Goal: Task Accomplishment & Management: Use online tool/utility

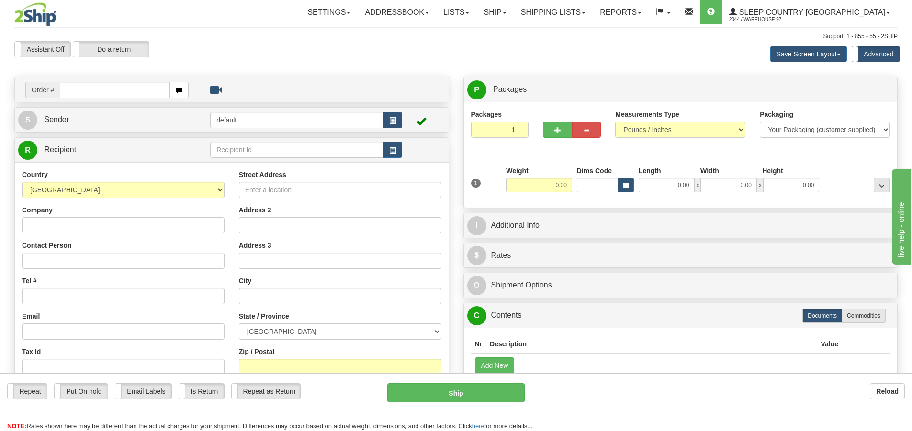
click at [101, 90] on input "text" at bounding box center [115, 90] width 110 height 16
type input "9007i140583"
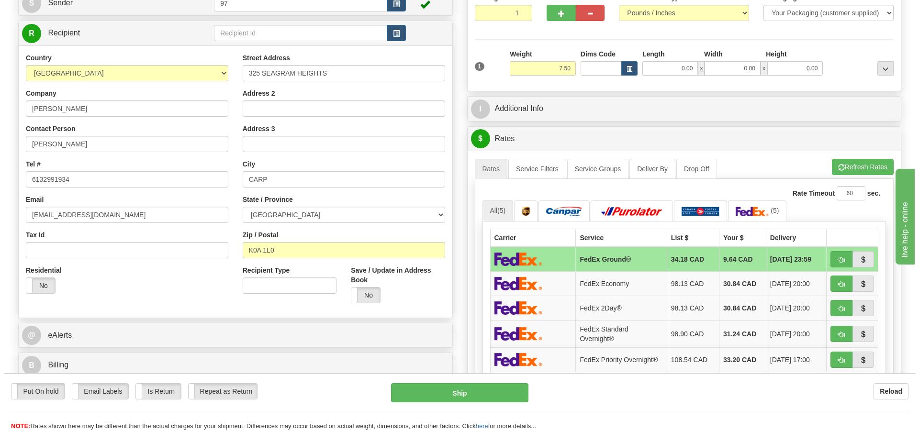
scroll to position [144, 0]
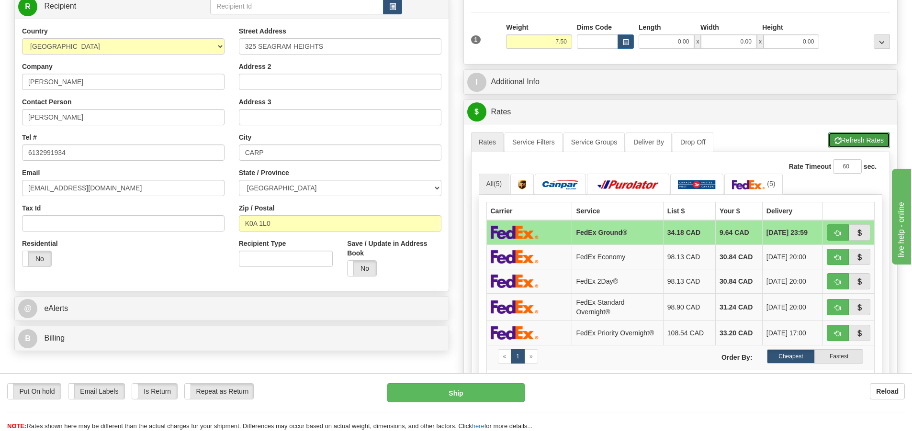
click at [863, 139] on button "Refresh Rates" at bounding box center [859, 140] width 62 height 16
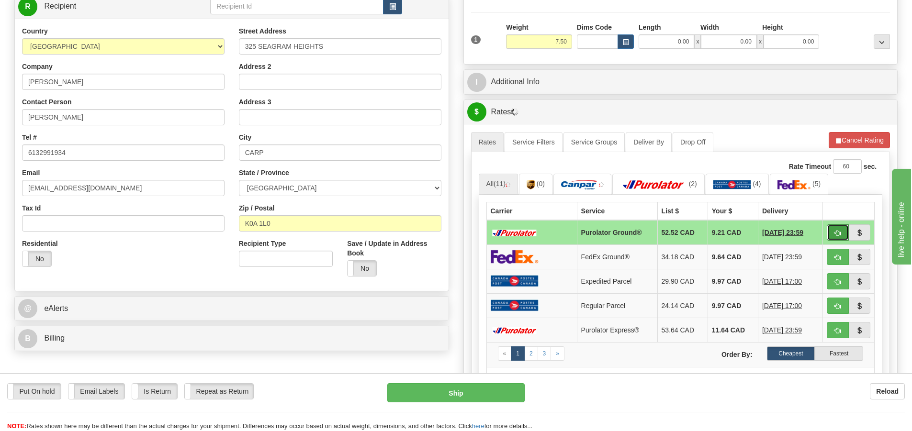
click at [833, 230] on button "button" at bounding box center [838, 232] width 22 height 16
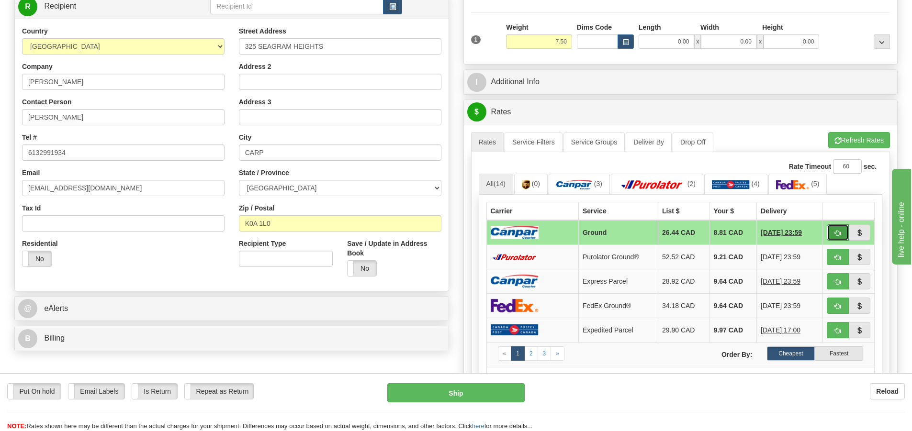
click at [834, 233] on span "button" at bounding box center [837, 233] width 7 height 6
type input "1"
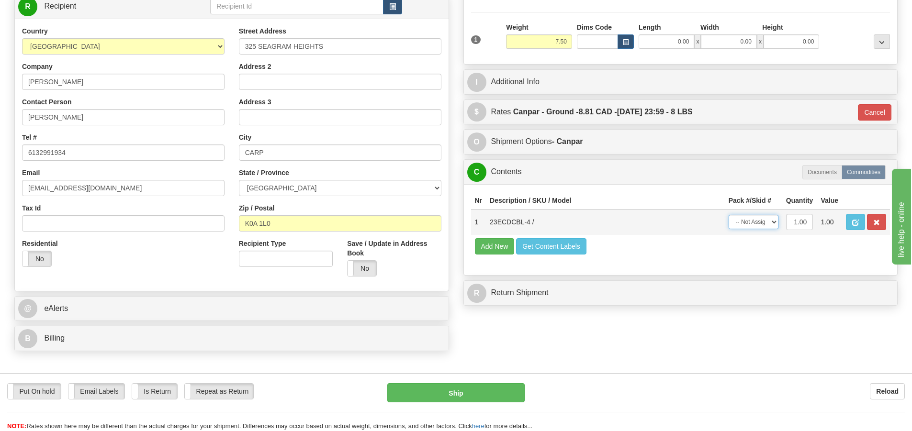
click at [755, 224] on select "-- Not Assigned -- Package 1" at bounding box center [754, 222] width 50 height 14
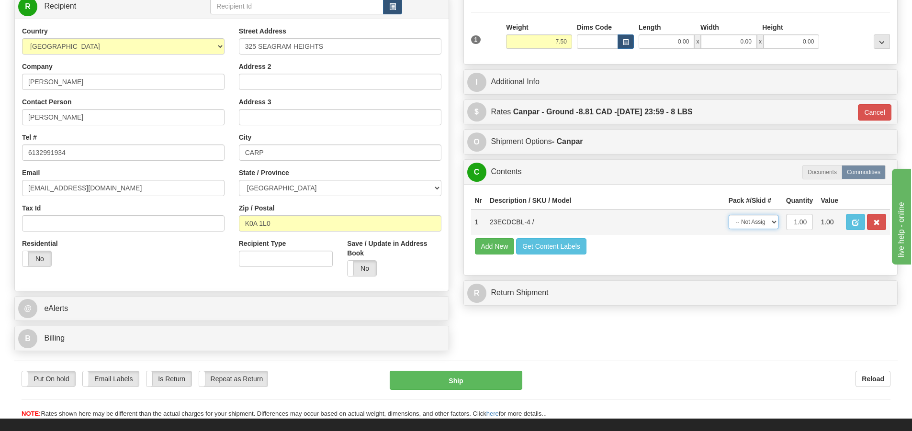
select select "0"
click at [729, 215] on select "-- Not Assigned -- Package 1" at bounding box center [754, 222] width 50 height 14
click at [463, 373] on button "Ship" at bounding box center [456, 380] width 133 height 19
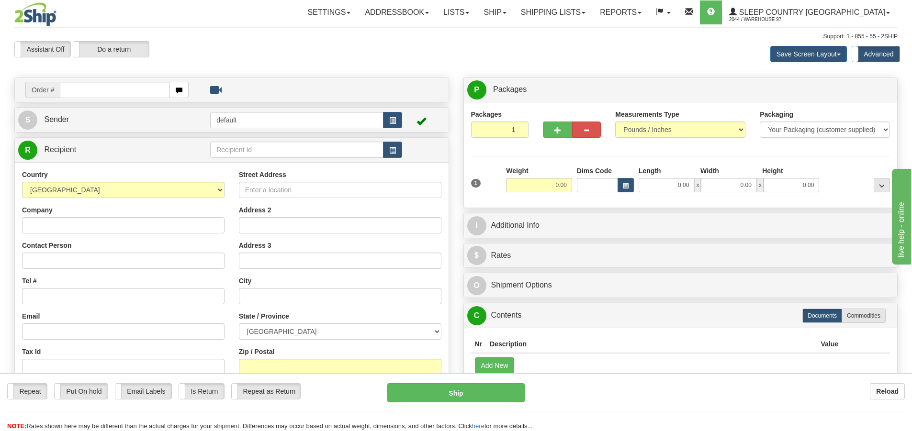
click at [110, 85] on input "text" at bounding box center [115, 90] width 110 height 16
type input "9000i140539"
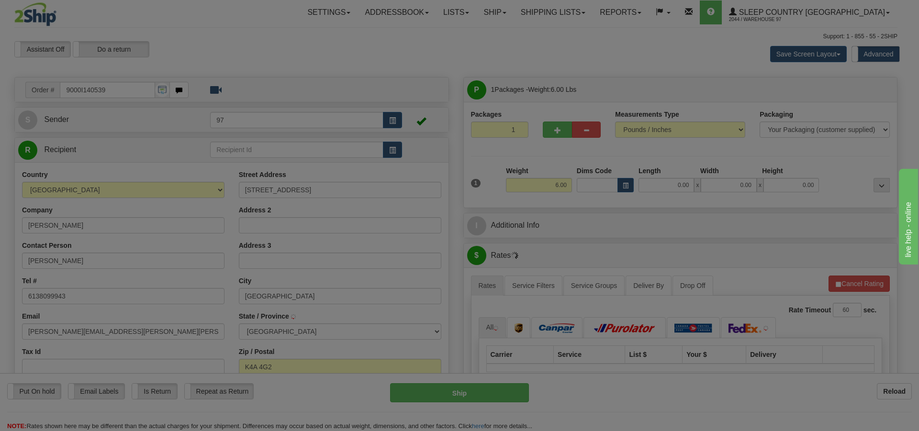
type input "ORLEANS"
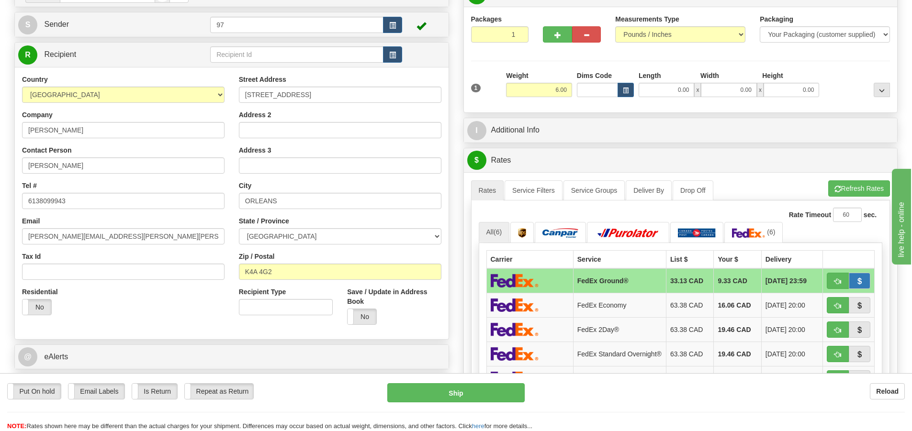
scroll to position [96, 0]
click at [867, 189] on button "Refresh Rates" at bounding box center [859, 188] width 62 height 16
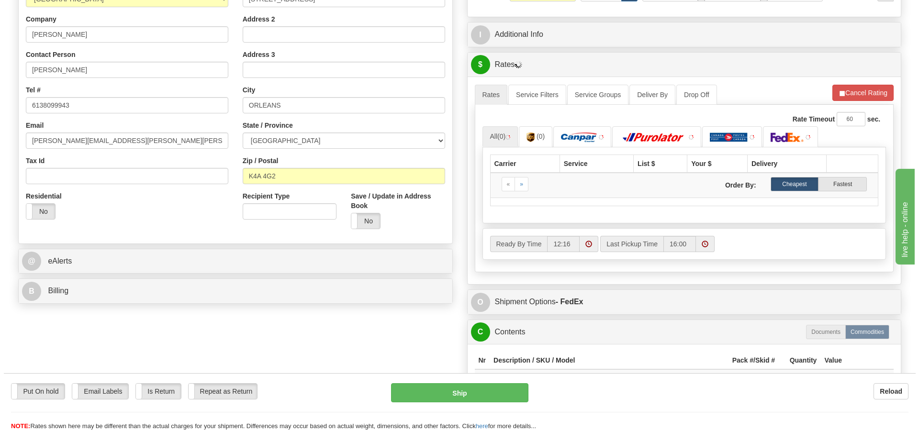
scroll to position [191, 0]
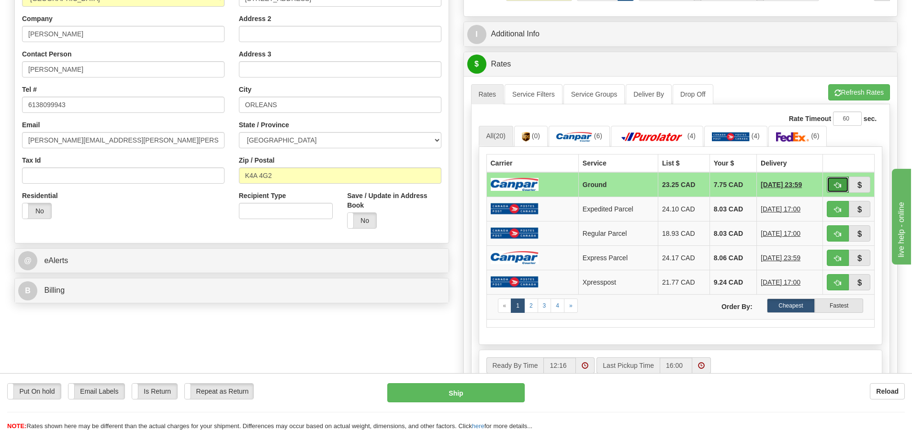
click at [834, 182] on span "button" at bounding box center [837, 185] width 7 height 6
type input "1"
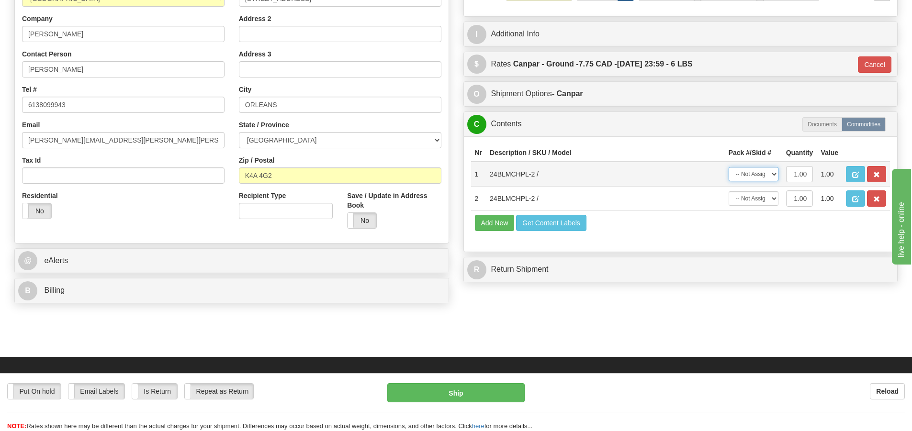
click at [770, 177] on select "-- Not Assigned -- Package 1" at bounding box center [754, 174] width 50 height 14
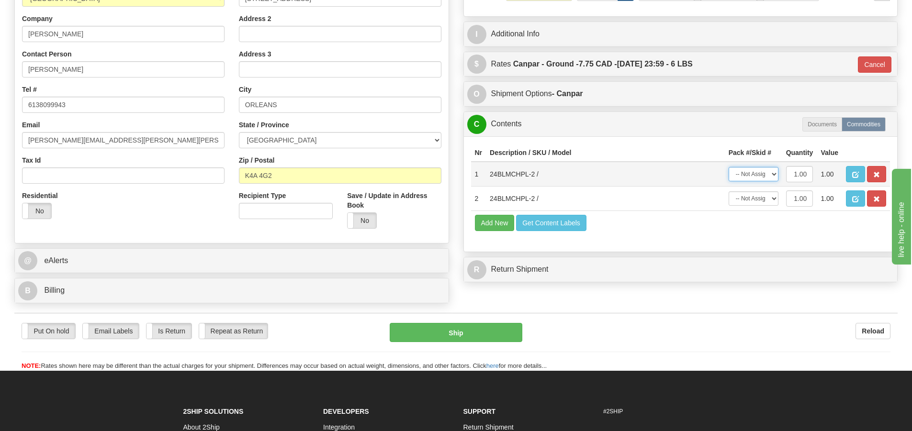
select select "0"
click at [729, 167] on select "-- Not Assigned -- Package 1" at bounding box center [754, 174] width 50 height 14
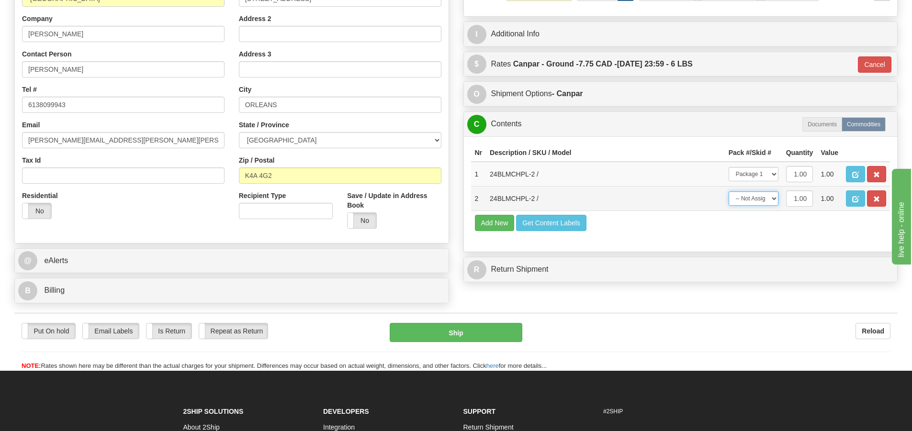
click at [768, 198] on select "-- Not Assigned -- Package 1" at bounding box center [754, 198] width 50 height 14
select select "0"
click at [729, 191] on select "-- Not Assigned -- Package 1" at bounding box center [754, 198] width 50 height 14
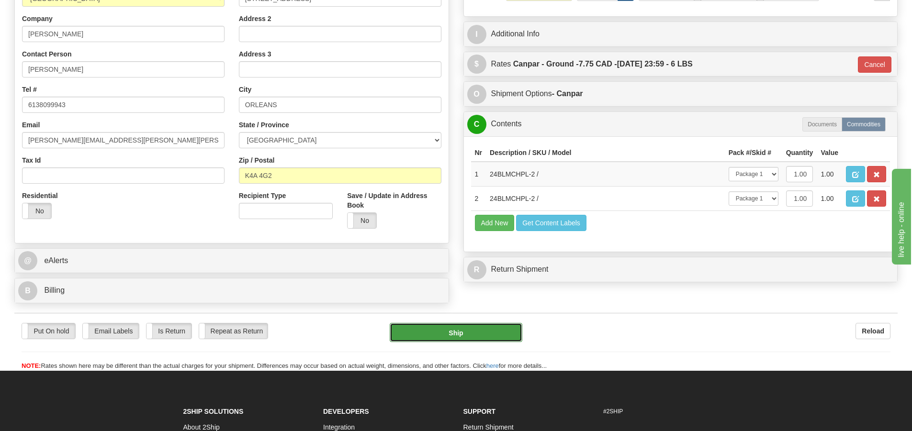
click at [430, 329] on button "Ship" at bounding box center [456, 332] width 133 height 19
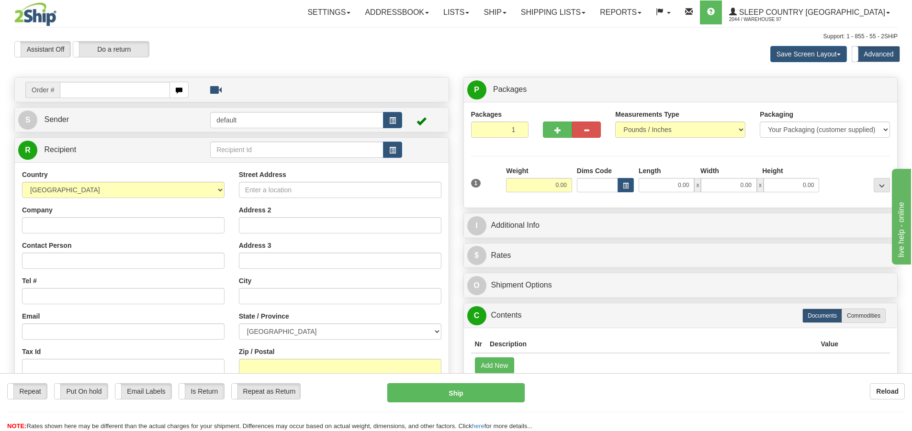
click at [87, 91] on input "text" at bounding box center [115, 90] width 110 height 16
type input "9000i139566"
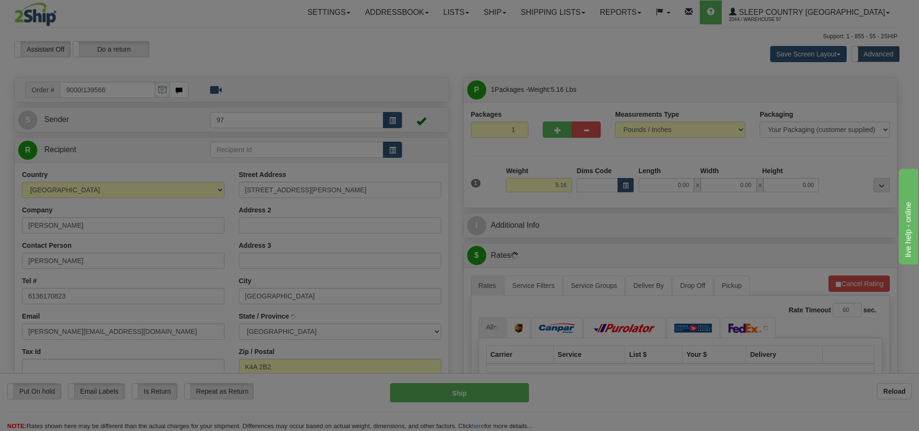
type input "ORLEANS"
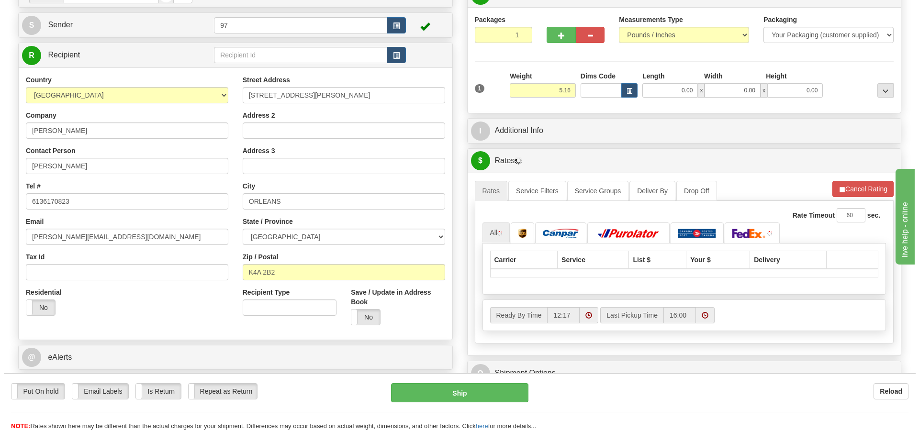
scroll to position [96, 0]
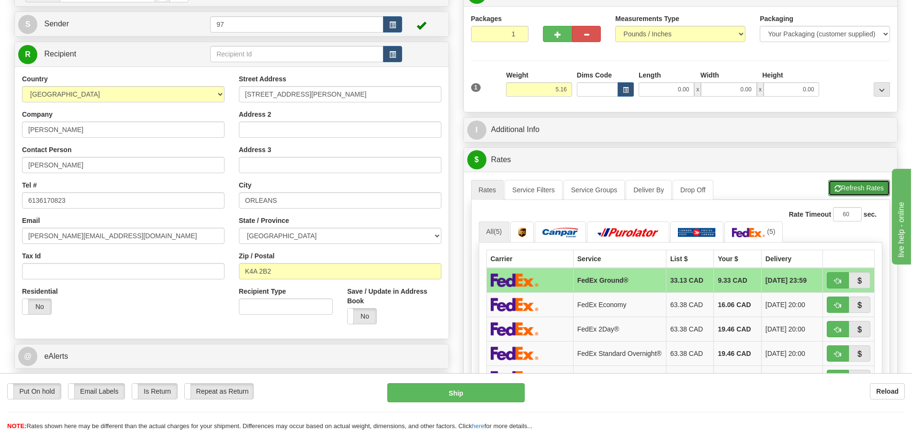
click at [871, 190] on button "Refresh Rates" at bounding box center [859, 188] width 62 height 16
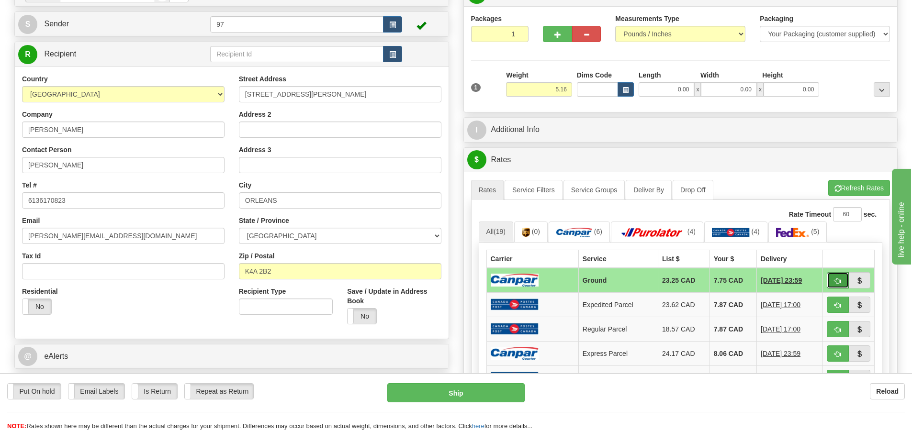
click at [833, 279] on button "button" at bounding box center [838, 280] width 22 height 16
type input "1"
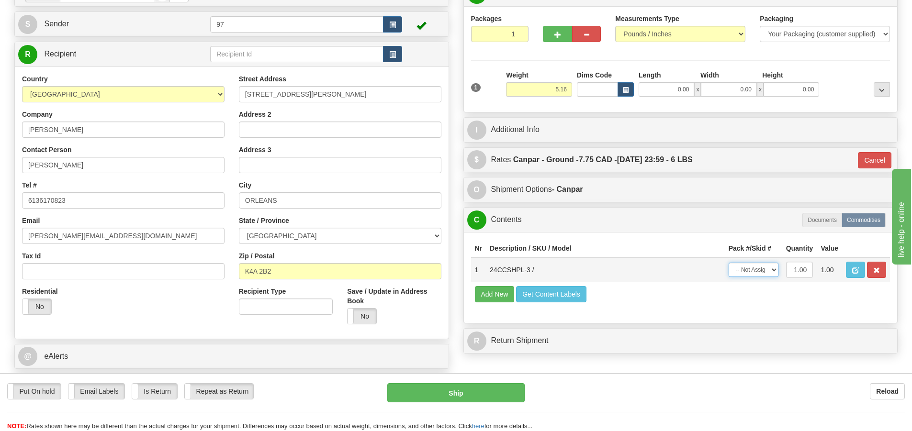
click at [763, 267] on select "-- Not Assigned -- Package 1" at bounding box center [754, 270] width 50 height 14
select select "0"
click at [729, 263] on select "-- Not Assigned -- Package 1" at bounding box center [754, 270] width 50 height 14
click at [437, 388] on button "Ship" at bounding box center [455, 392] width 137 height 19
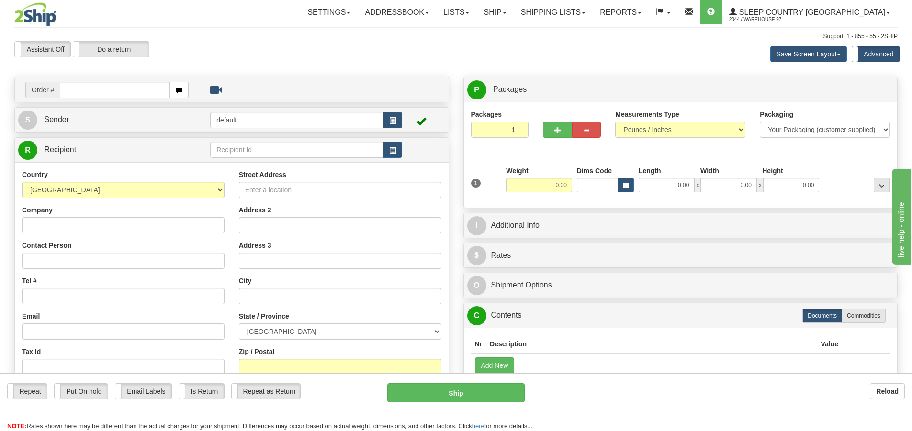
click at [104, 90] on input "text" at bounding box center [115, 90] width 110 height 16
type input "9000i139226"
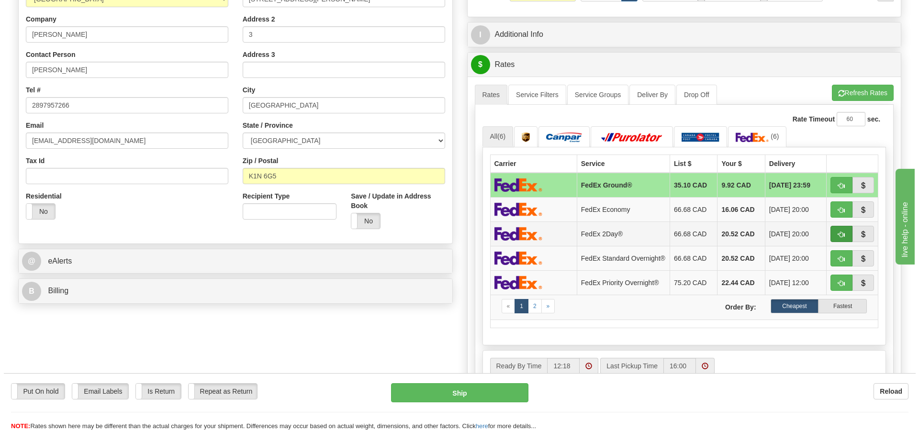
scroll to position [191, 0]
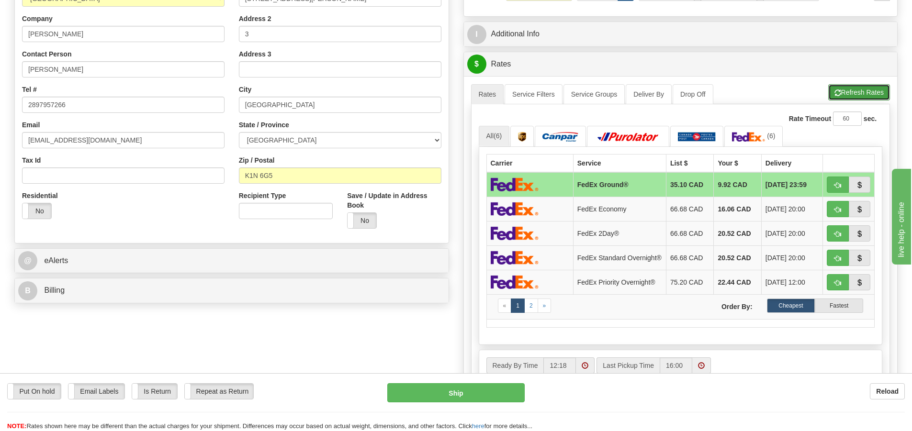
click at [862, 96] on button "Refresh Rates" at bounding box center [859, 92] width 62 height 16
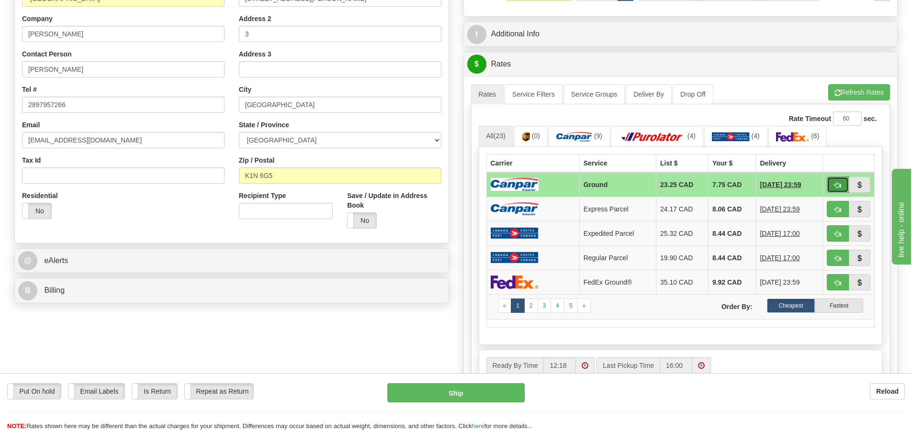
click at [837, 183] on span "button" at bounding box center [837, 185] width 7 height 6
type input "1"
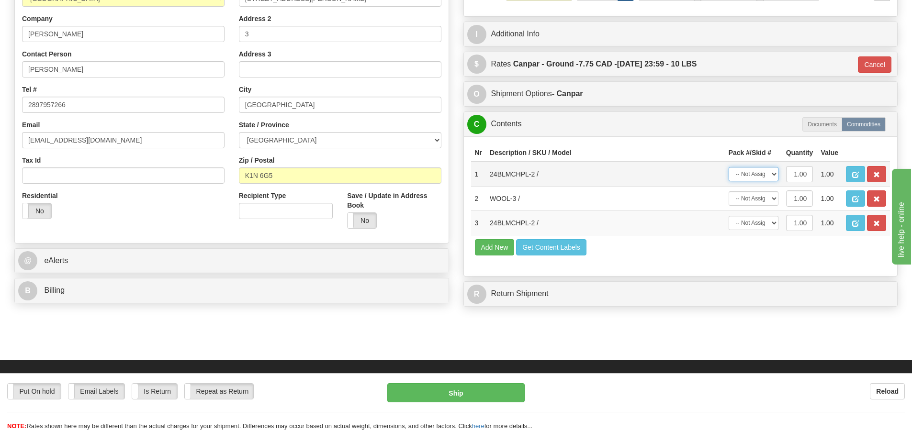
click at [758, 171] on select "-- Not Assigned -- Package 1" at bounding box center [754, 174] width 50 height 14
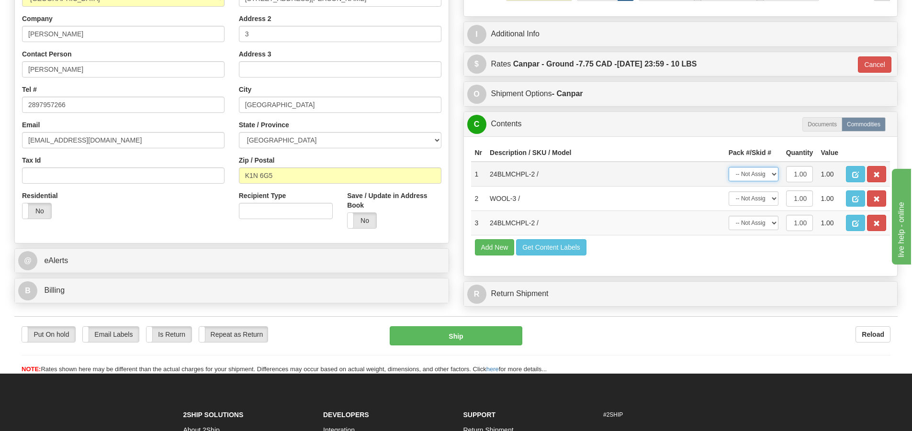
select select "0"
click at [729, 167] on select "-- Not Assigned -- Package 1" at bounding box center [754, 174] width 50 height 14
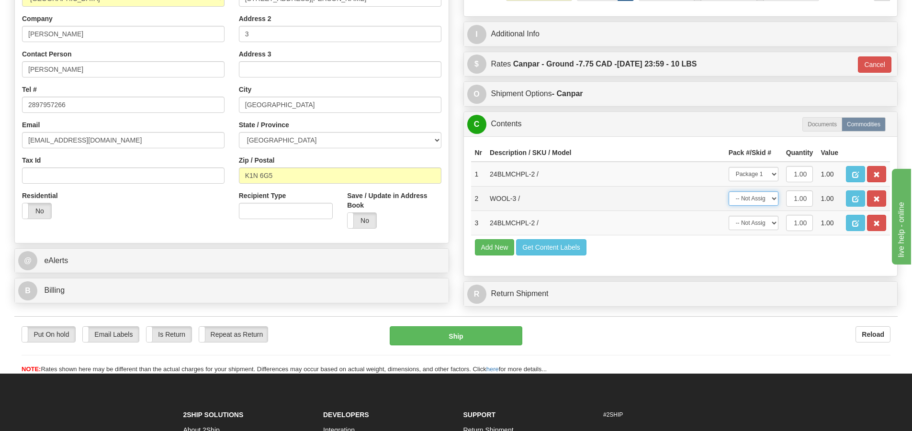
click at [756, 201] on select "-- Not Assigned -- Package 1" at bounding box center [754, 198] width 50 height 14
select select "0"
click at [729, 191] on select "-- Not Assigned -- Package 1" at bounding box center [754, 198] width 50 height 14
click at [755, 223] on select "-- Not Assigned -- Package 1" at bounding box center [754, 223] width 50 height 14
select select "0"
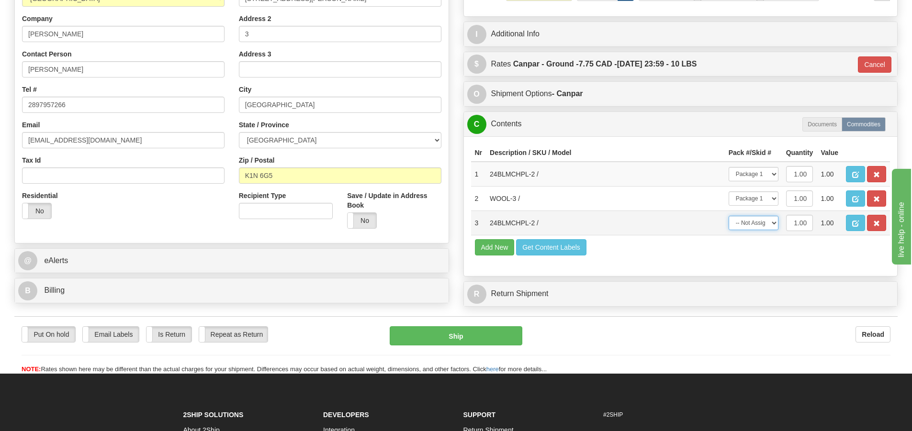
click at [729, 216] on select "-- Not Assigned -- Package 1" at bounding box center [754, 223] width 50 height 14
click at [432, 341] on button "Ship" at bounding box center [456, 335] width 133 height 19
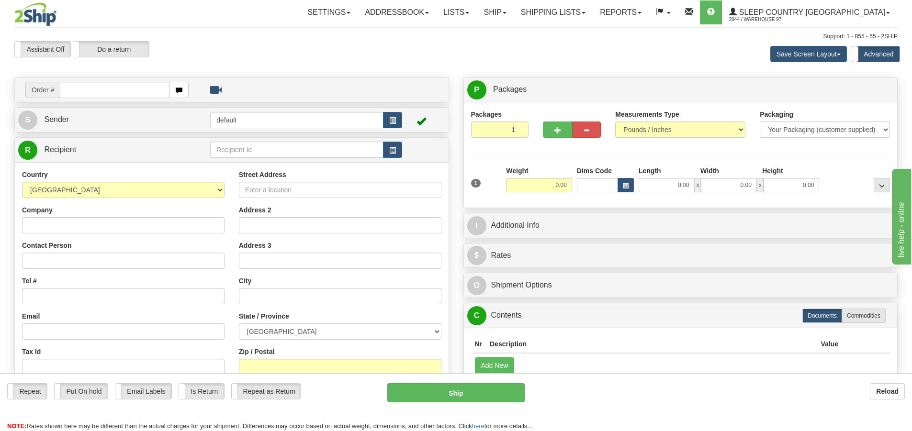
click at [90, 89] on input "text" at bounding box center [115, 90] width 110 height 16
type input "9002i139154"
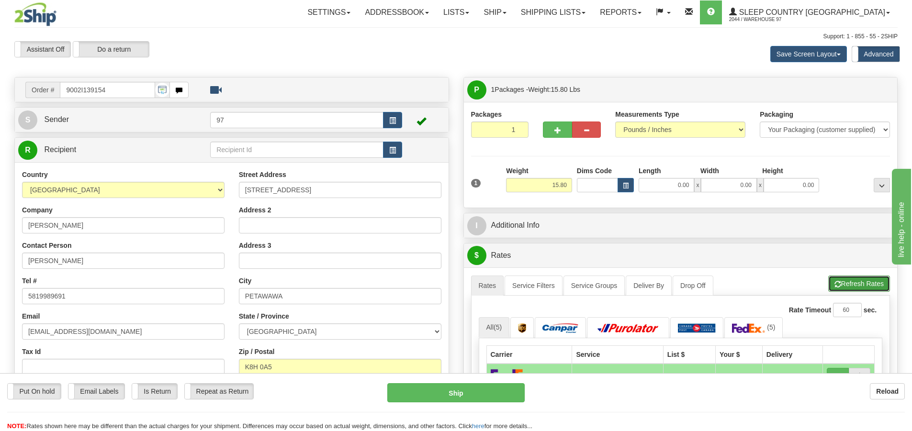
click at [860, 281] on button "Refresh Rates" at bounding box center [859, 284] width 62 height 16
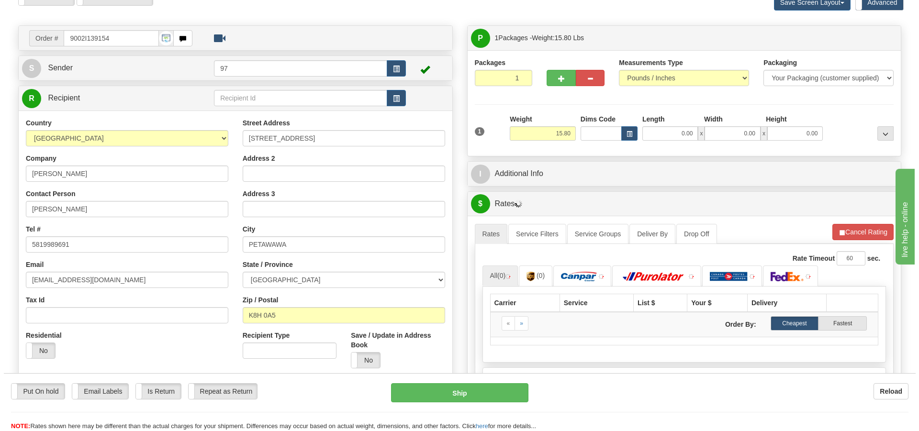
scroll to position [144, 0]
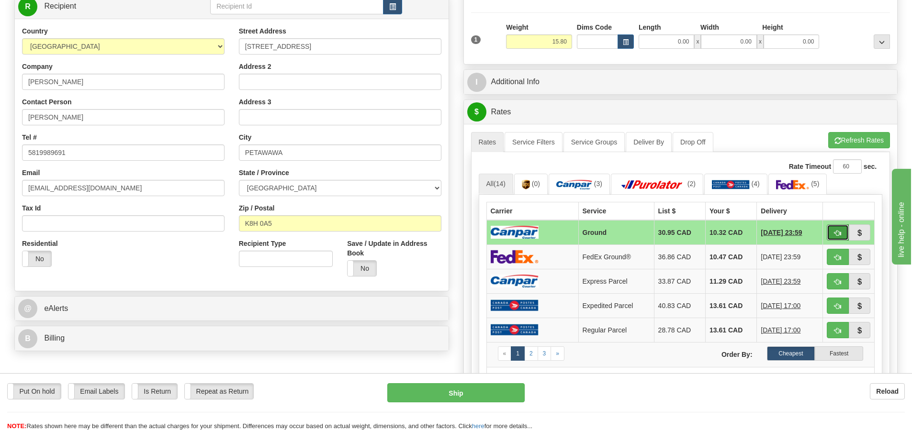
click at [833, 238] on button "button" at bounding box center [838, 232] width 22 height 16
type input "1"
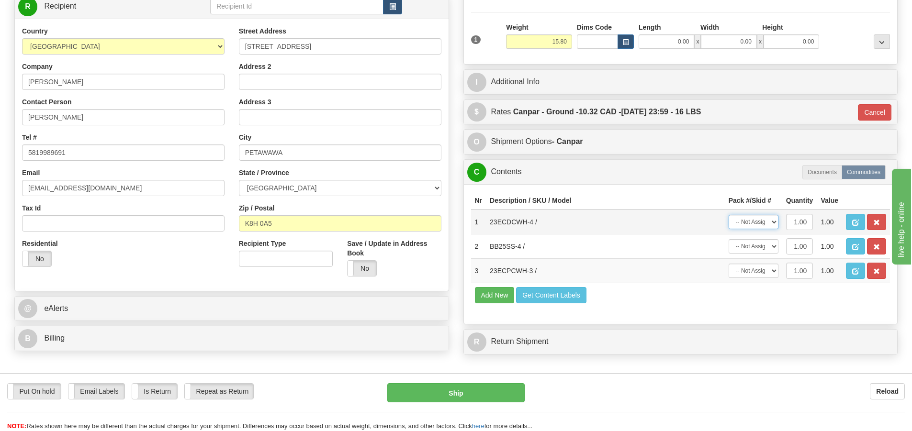
click at [764, 225] on select "-- Not Assigned -- Package 1" at bounding box center [754, 222] width 50 height 14
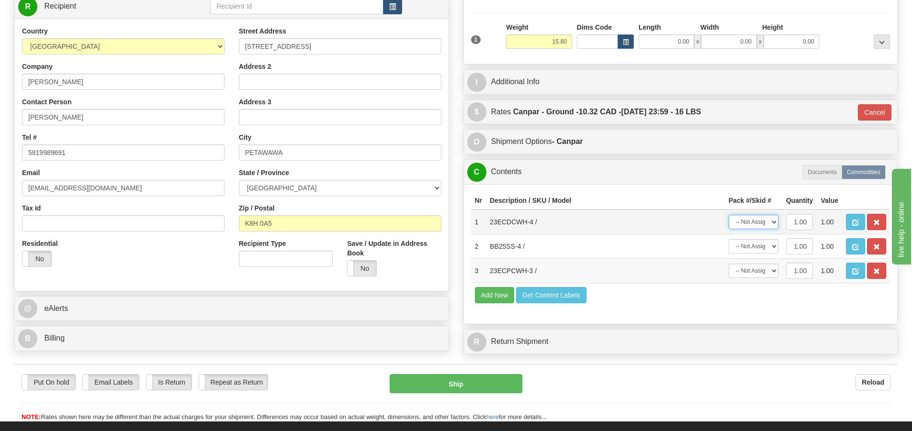
select select "0"
click at [729, 215] on select "-- Not Assigned -- Package 1" at bounding box center [754, 222] width 50 height 14
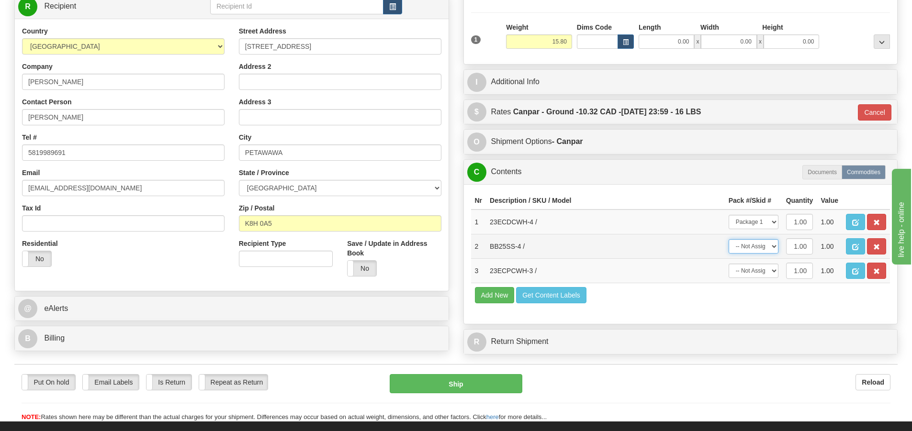
click at [763, 245] on select "-- Not Assigned -- Package 1" at bounding box center [754, 246] width 50 height 14
select select "0"
click at [729, 239] on select "-- Not Assigned -- Package 1" at bounding box center [754, 246] width 50 height 14
click at [764, 269] on select "-- Not Assigned -- Package 1" at bounding box center [754, 271] width 50 height 14
select select "0"
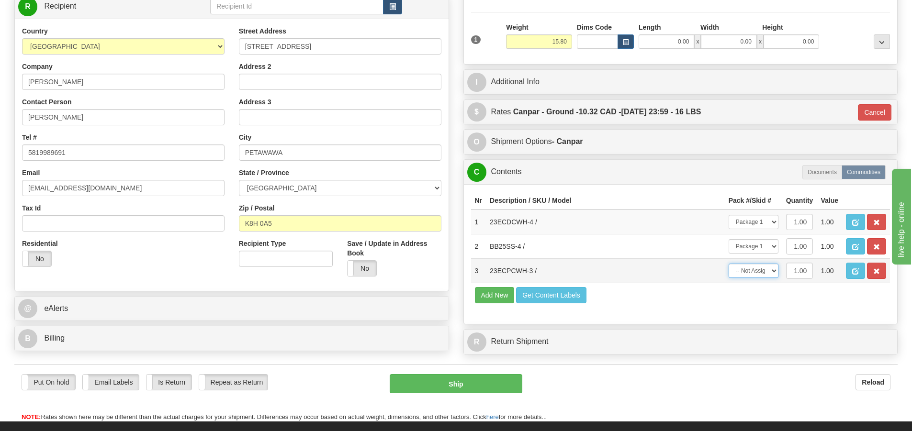
click at [729, 264] on select "-- Not Assigned -- Package 1" at bounding box center [754, 271] width 50 height 14
click at [458, 385] on button "Ship" at bounding box center [456, 383] width 133 height 19
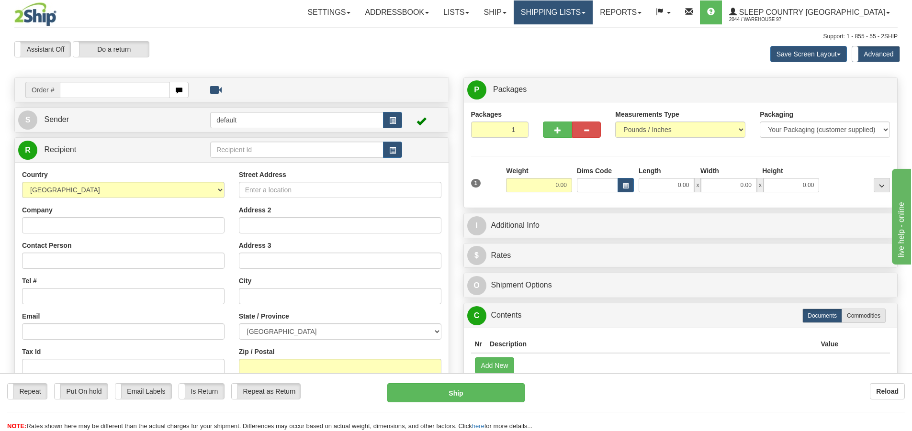
click at [588, 12] on link "Shipping lists" at bounding box center [553, 12] width 79 height 24
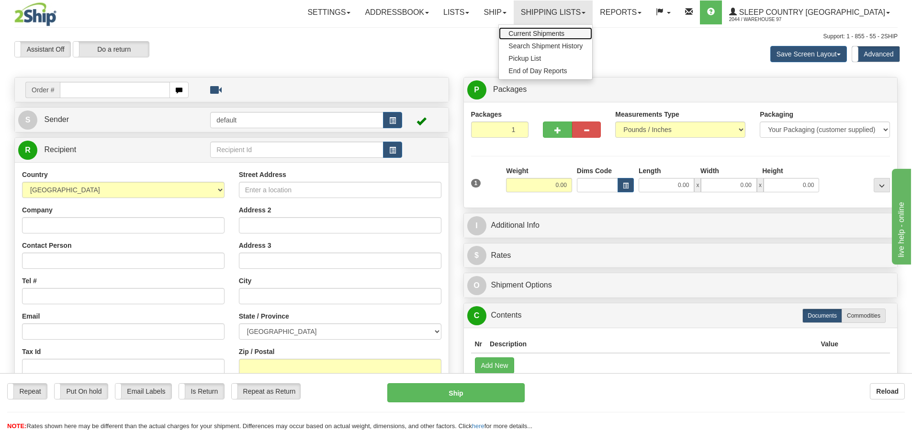
click at [564, 32] on span "Current Shipments" at bounding box center [536, 34] width 56 height 8
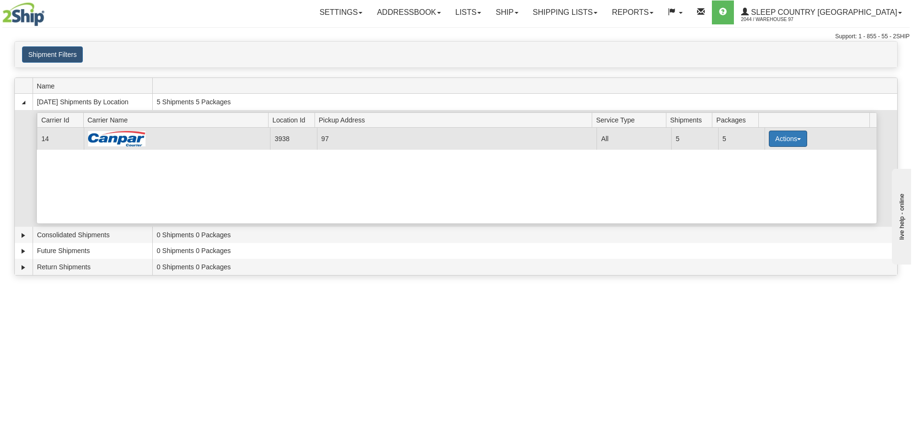
click at [797, 145] on button "Actions" at bounding box center [788, 139] width 38 height 16
click at [755, 168] on span "Close" at bounding box center [751, 169] width 22 height 7
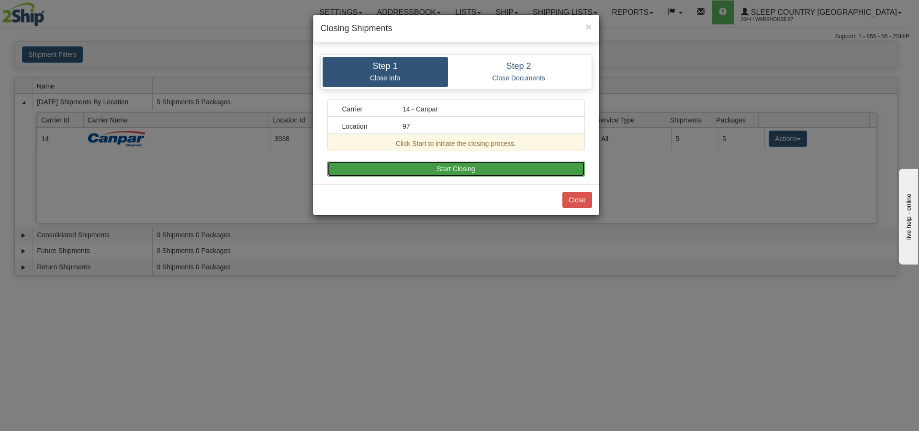
click at [430, 172] on button "Start Closing" at bounding box center [456, 169] width 258 height 16
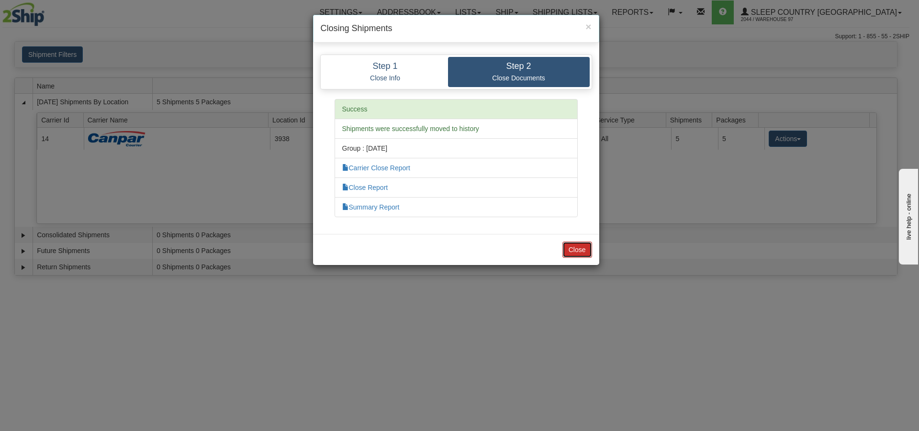
click at [573, 245] on button "Close" at bounding box center [577, 250] width 30 height 16
